Goal: Task Accomplishment & Management: Manage account settings

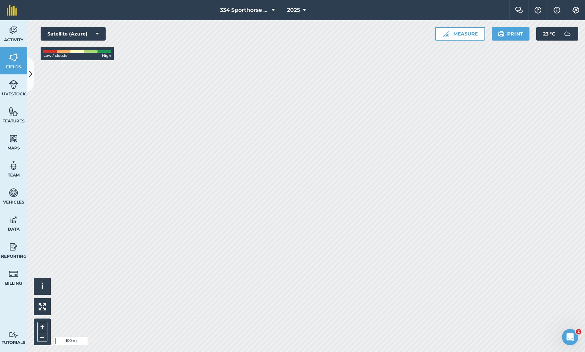
click at [30, 77] on icon at bounding box center [31, 74] width 4 height 12
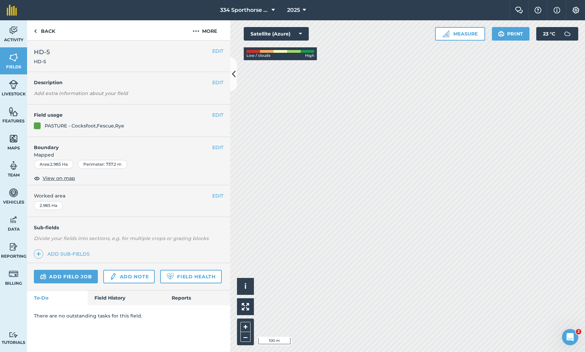
click at [75, 276] on link "Add field job" at bounding box center [66, 277] width 64 height 14
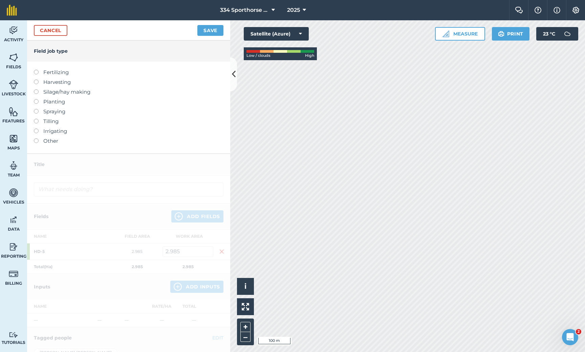
click at [36, 70] on label at bounding box center [38, 70] width 9 height 0
type input "Fertilizing"
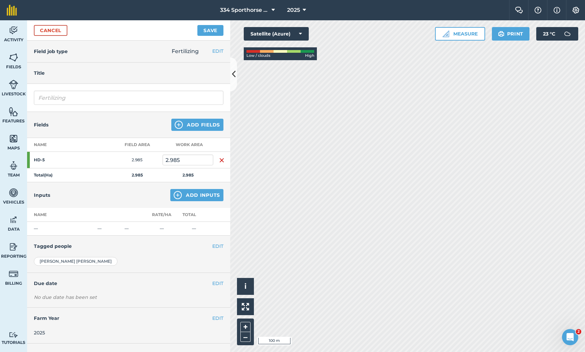
click at [195, 195] on button "Add Inputs" at bounding box center [196, 195] width 53 height 12
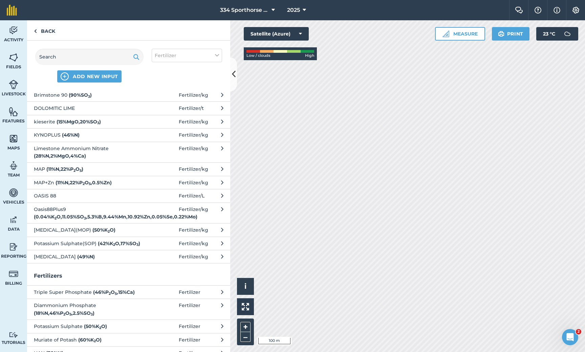
scroll to position [29, 0]
click at [78, 154] on span "Limestone Ammonium Nitrate ( 28 % N , 2 % MgO , 4 % Ca )" at bounding box center [89, 153] width 111 height 15
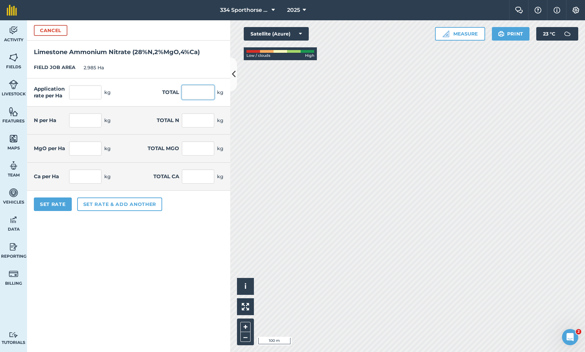
click at [200, 93] on input "text" at bounding box center [198, 92] width 32 height 14
type input "750"
type input "251.256"
type input "70.352"
type input "210"
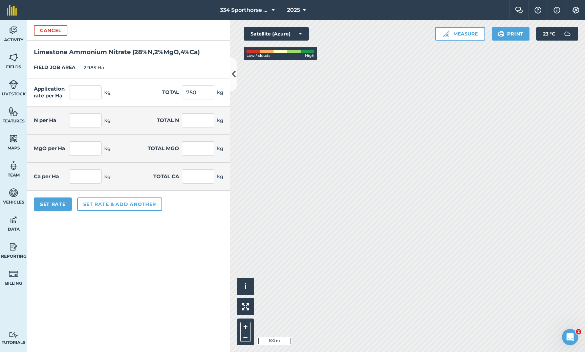
type input "5.025"
type input "15"
type input "10.05"
type input "30"
click at [62, 202] on button "Set Rate" at bounding box center [53, 205] width 38 height 14
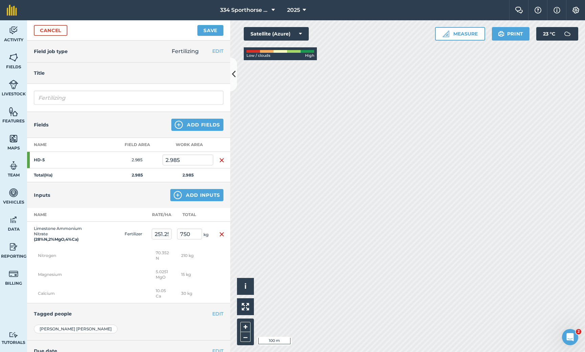
click at [212, 31] on button "Save" at bounding box center [210, 30] width 26 height 11
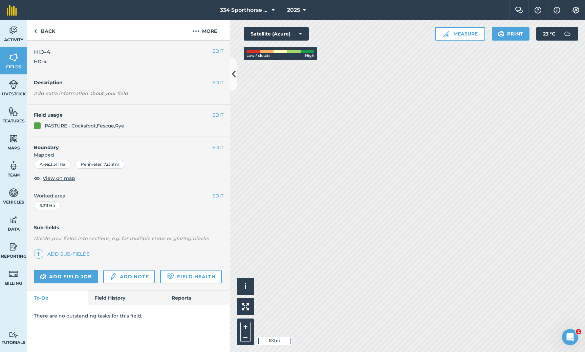
click at [71, 275] on link "Add field job" at bounding box center [66, 277] width 64 height 14
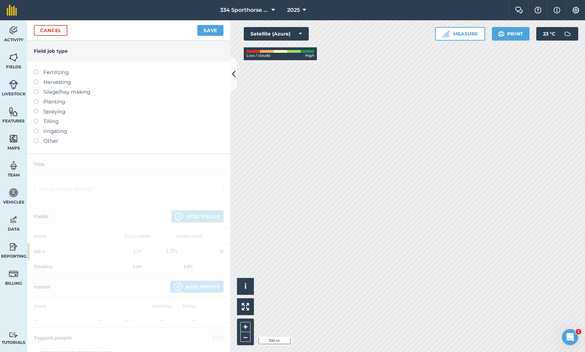
click at [37, 70] on label at bounding box center [38, 70] width 9 height 0
type input "Fertilizing"
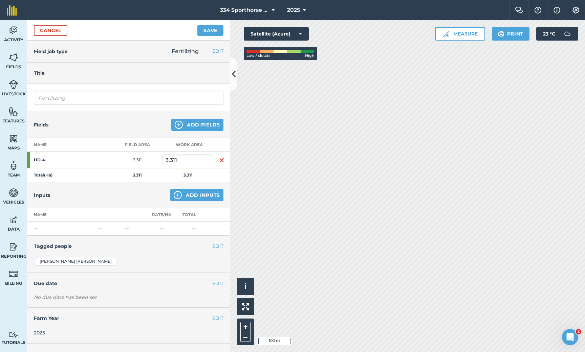
click at [197, 198] on button "Add Inputs" at bounding box center [196, 195] width 53 height 12
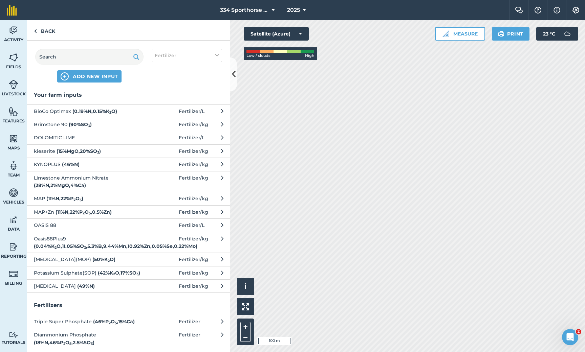
click at [58, 181] on span "Limestone Ammonium Nitrate ( 28 % N , 2 % MgO , 4 % Ca )" at bounding box center [89, 181] width 111 height 15
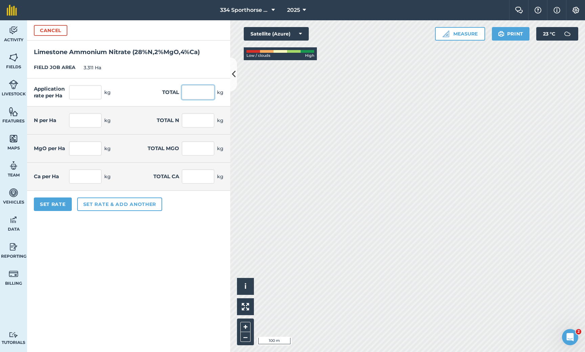
click at [199, 98] on input "text" at bounding box center [198, 92] width 32 height 14
type input "800"
type input "241.619"
type input "67.653"
type input "224"
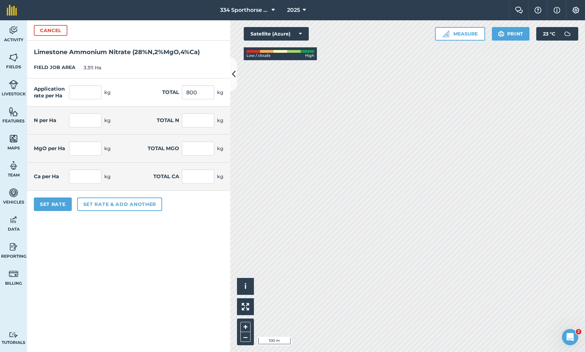
type input "4.832"
type input "16"
type input "9.665"
type input "32"
click at [64, 205] on button "Set Rate" at bounding box center [53, 205] width 38 height 14
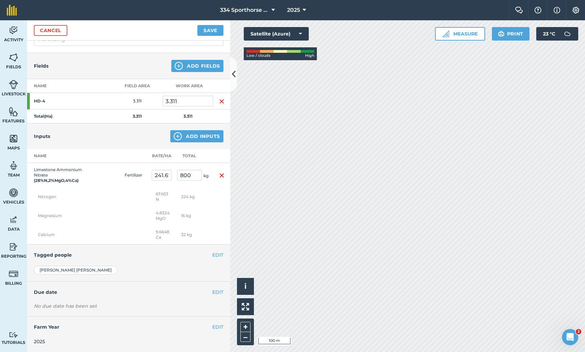
scroll to position [59, 0]
click at [207, 31] on button "Save" at bounding box center [210, 30] width 26 height 11
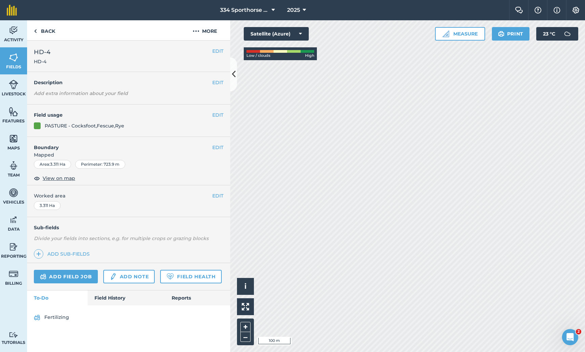
click at [56, 317] on link "Fertilizing" at bounding box center [129, 317] width 190 height 11
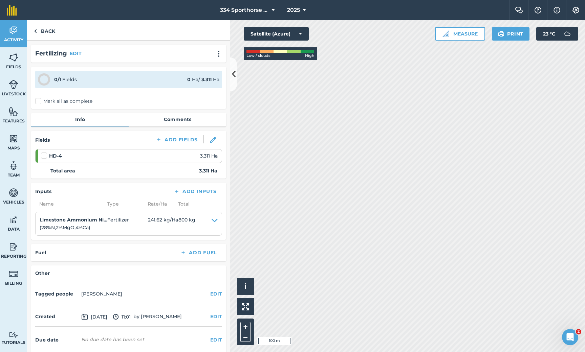
click at [39, 101] on label "Mark all as complete" at bounding box center [63, 101] width 57 height 7
click at [39, 101] on input "Mark all as complete" at bounding box center [37, 100] width 4 height 4
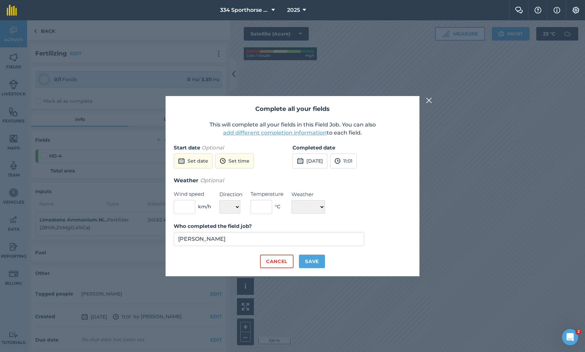
click at [323, 163] on button "[DATE]" at bounding box center [309, 161] width 35 height 15
click at [382, 217] on abbr "20" at bounding box center [380, 219] width 4 height 4
click at [357, 161] on button "11:01" at bounding box center [343, 161] width 27 height 15
click at [360, 223] on button "16:00" at bounding box center [346, 225] width 32 height 11
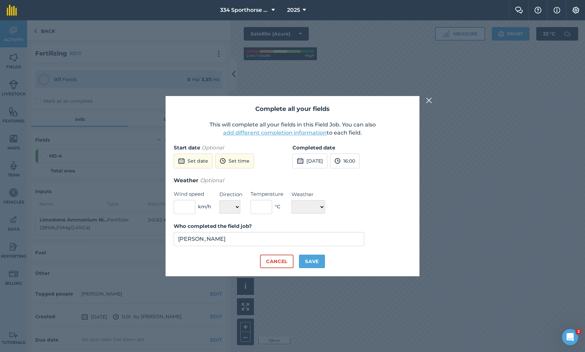
click at [311, 263] on button "Save" at bounding box center [312, 262] width 26 height 14
checkbox input "true"
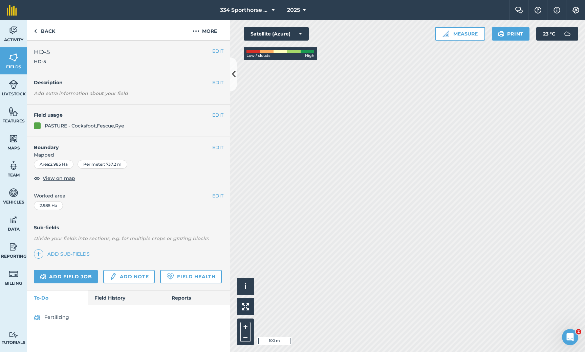
click at [46, 316] on link "Fertilizing" at bounding box center [129, 317] width 190 height 11
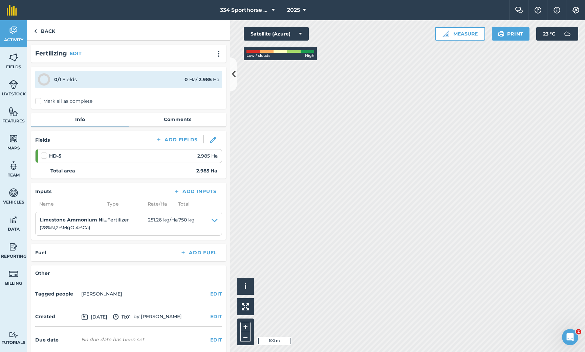
click at [36, 103] on label "Mark all as complete" at bounding box center [63, 101] width 57 height 7
click at [36, 102] on input "Mark all as complete" at bounding box center [37, 100] width 4 height 4
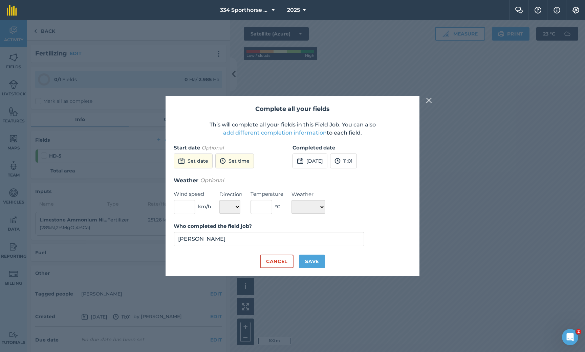
click at [327, 163] on button "[DATE]" at bounding box center [309, 161] width 35 height 15
click at [383, 216] on button "20" at bounding box center [380, 219] width 16 height 11
click at [357, 162] on button "11:01" at bounding box center [343, 161] width 27 height 15
click at [358, 231] on button "16:00" at bounding box center [346, 235] width 32 height 11
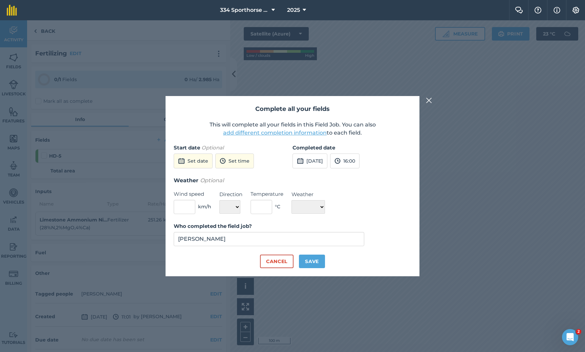
click at [314, 262] on button "Save" at bounding box center [312, 262] width 26 height 14
checkbox input "true"
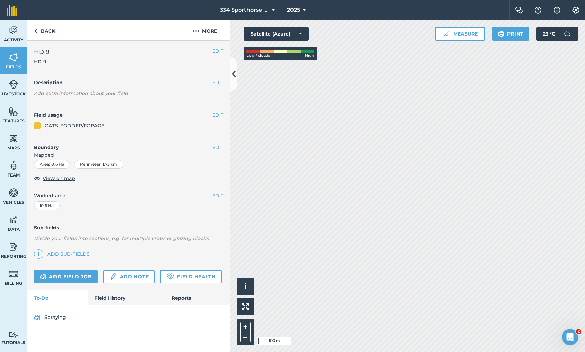
click at [235, 77] on icon at bounding box center [234, 74] width 4 height 12
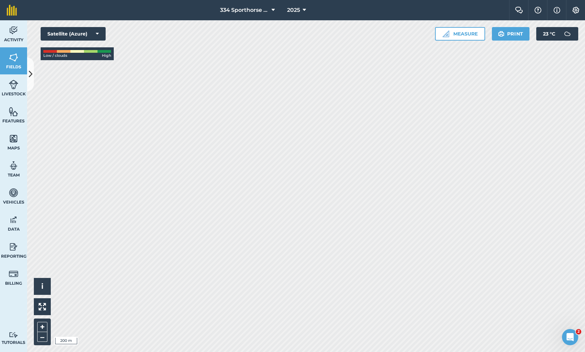
click at [15, 168] on img at bounding box center [13, 166] width 9 height 10
click at [29, 71] on icon at bounding box center [31, 74] width 4 height 12
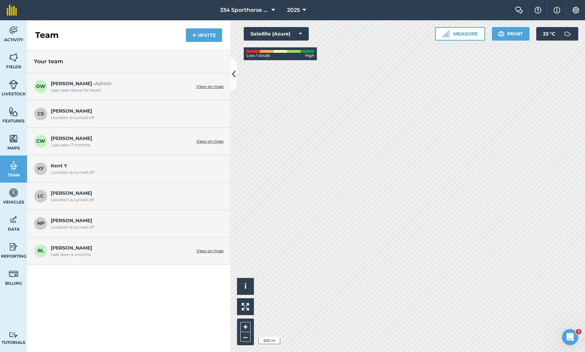
click at [51, 250] on span "[PERSON_NAME] L Last seen 4 months" at bounding box center [122, 250] width 142 height 13
click at [574, 12] on img at bounding box center [576, 10] width 8 height 7
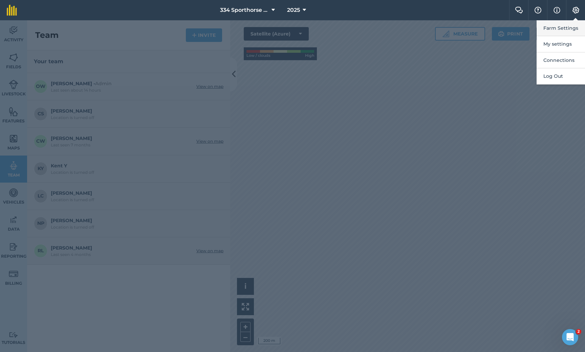
click at [556, 29] on button "Farm Settings" at bounding box center [560, 28] width 48 height 16
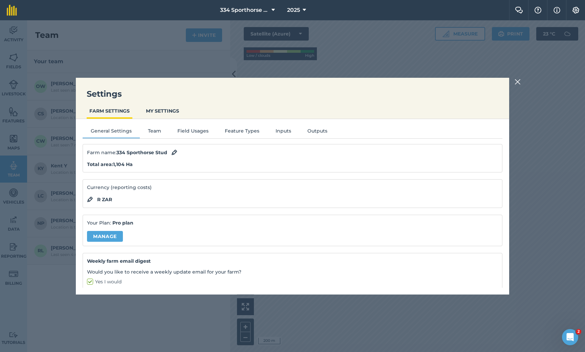
click at [150, 130] on button "Team" at bounding box center [154, 132] width 29 height 10
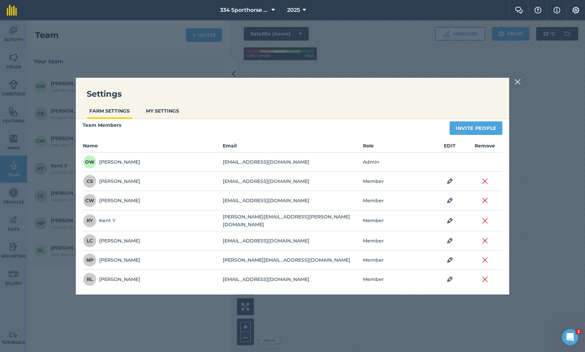
scroll to position [22, 0]
click at [485, 277] on img at bounding box center [485, 280] width 6 height 8
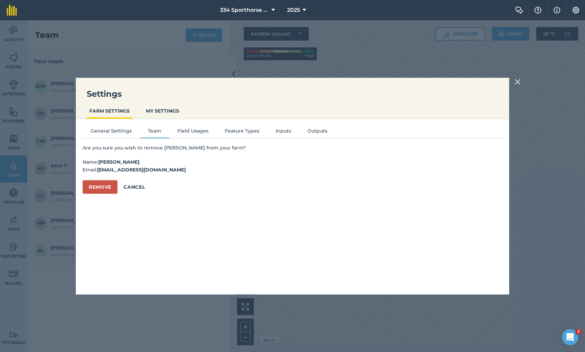
click at [106, 186] on button "Remove" at bounding box center [100, 187] width 35 height 14
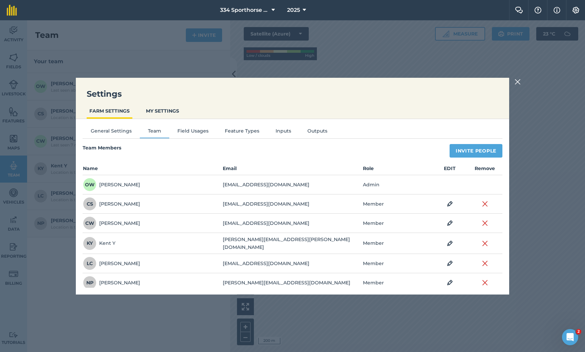
click at [189, 128] on button "Field Usages" at bounding box center [192, 132] width 47 height 10
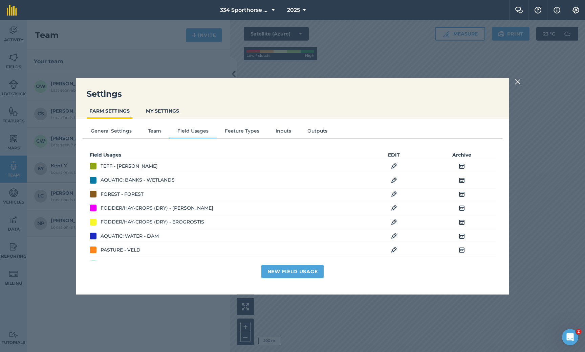
click at [149, 130] on button "Team" at bounding box center [154, 132] width 29 height 10
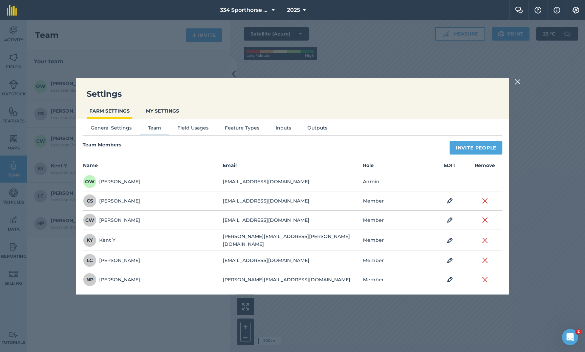
scroll to position [3, 0]
click at [276, 128] on button "Inputs" at bounding box center [283, 130] width 32 height 10
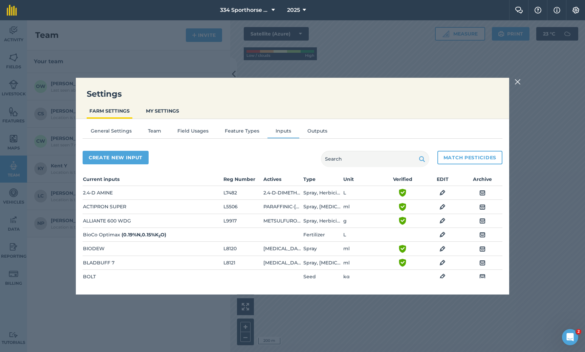
scroll to position [0, 0]
click at [515, 81] on img at bounding box center [517, 82] width 6 height 8
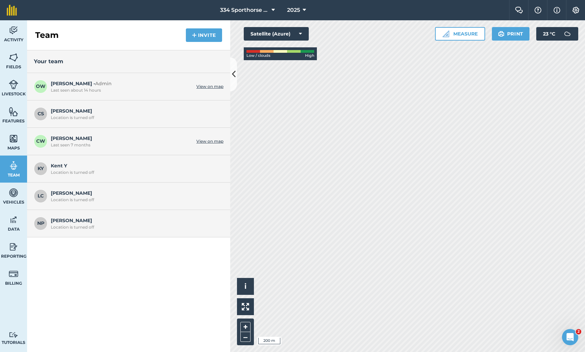
click at [14, 220] on img at bounding box center [13, 220] width 9 height 10
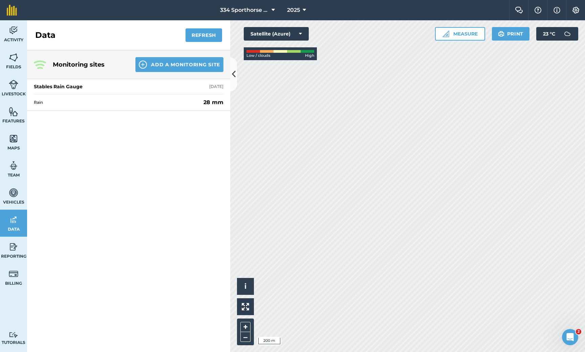
click at [14, 61] on img at bounding box center [13, 57] width 9 height 10
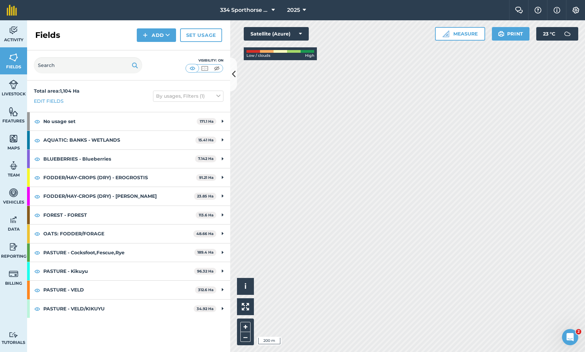
click at [12, 230] on span "Data" at bounding box center [13, 229] width 27 height 5
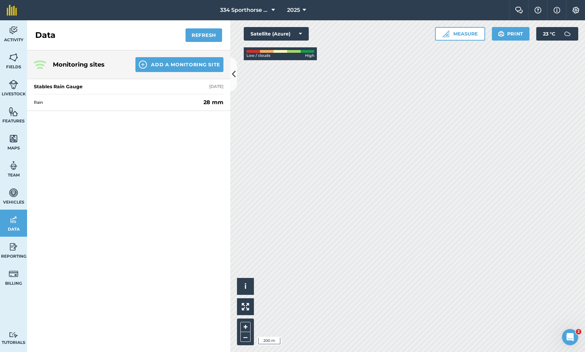
click at [155, 67] on button "Add a Monitoring Site" at bounding box center [179, 64] width 88 height 15
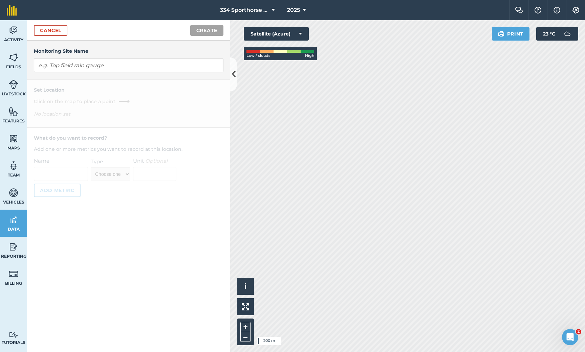
click at [122, 177] on div at bounding box center [128, 166] width 203 height 76
click at [114, 67] on input "text" at bounding box center [129, 65] width 190 height 14
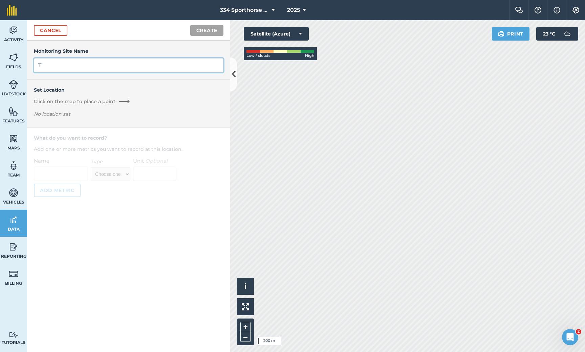
type input "T"
click at [76, 105] on div "Set Location Click on the map to place a point No location set" at bounding box center [129, 103] width 190 height 34
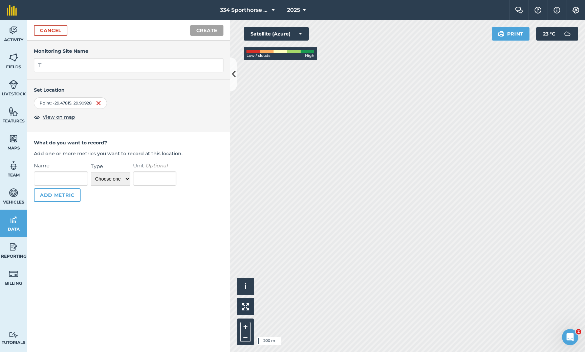
click at [53, 32] on link "Cancel" at bounding box center [51, 30] width 34 height 11
